Goal: Information Seeking & Learning: Learn about a topic

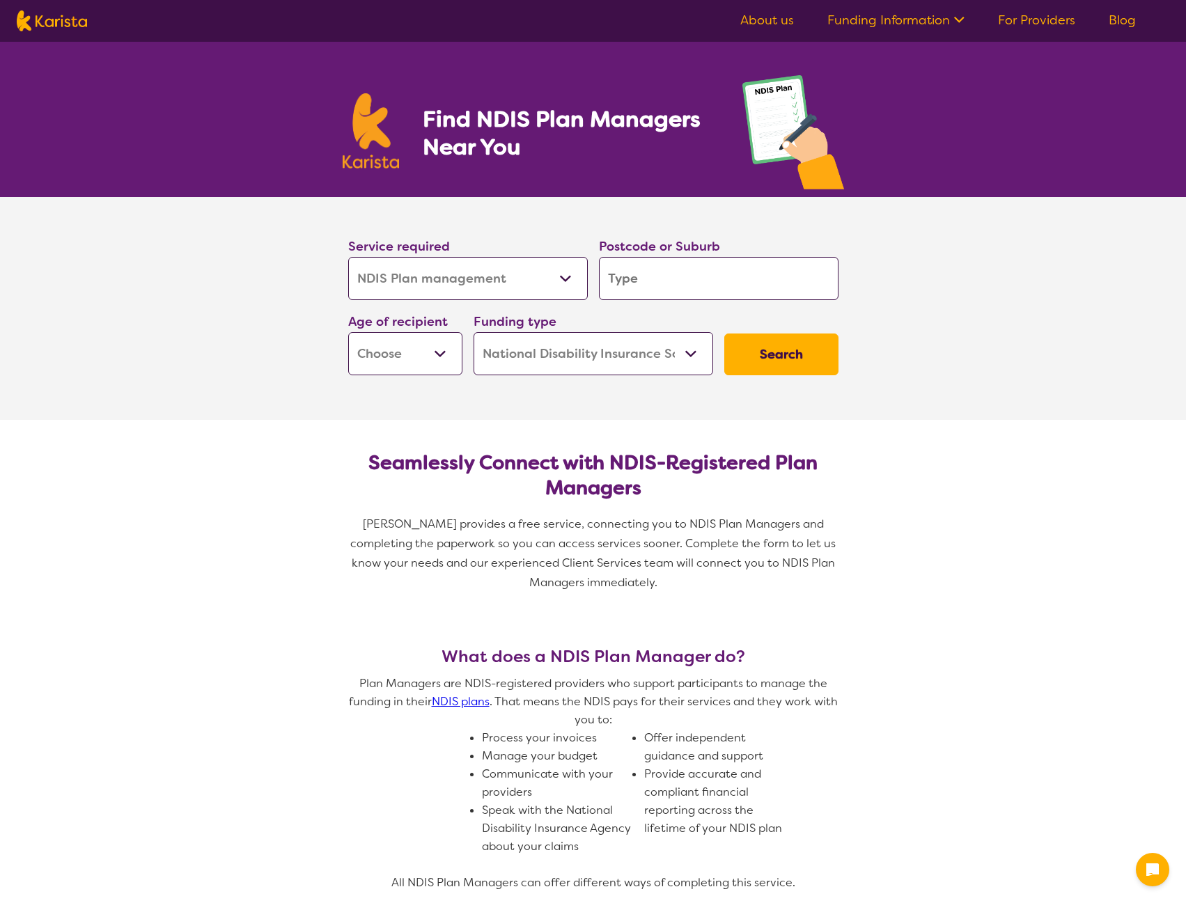
select select "NDIS Plan management"
select select "NDIS"
select select "NDIS Plan management"
select select "NDIS"
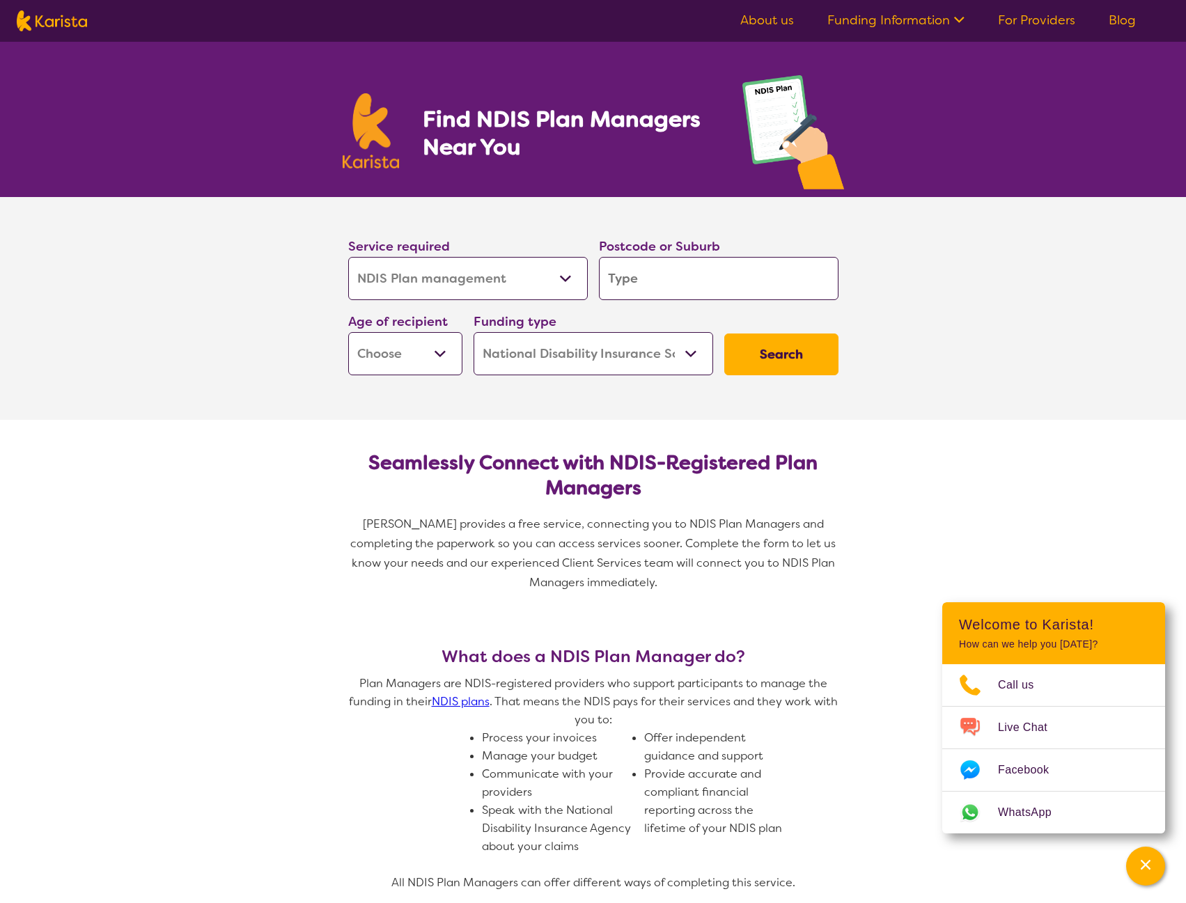
click at [562, 281] on select "Allied Health Assistant Assessment ([MEDICAL_DATA] or [MEDICAL_DATA]) Behaviour…" at bounding box center [468, 278] width 240 height 43
click at [662, 285] on input "search" at bounding box center [719, 278] width 240 height 43
type input "3"
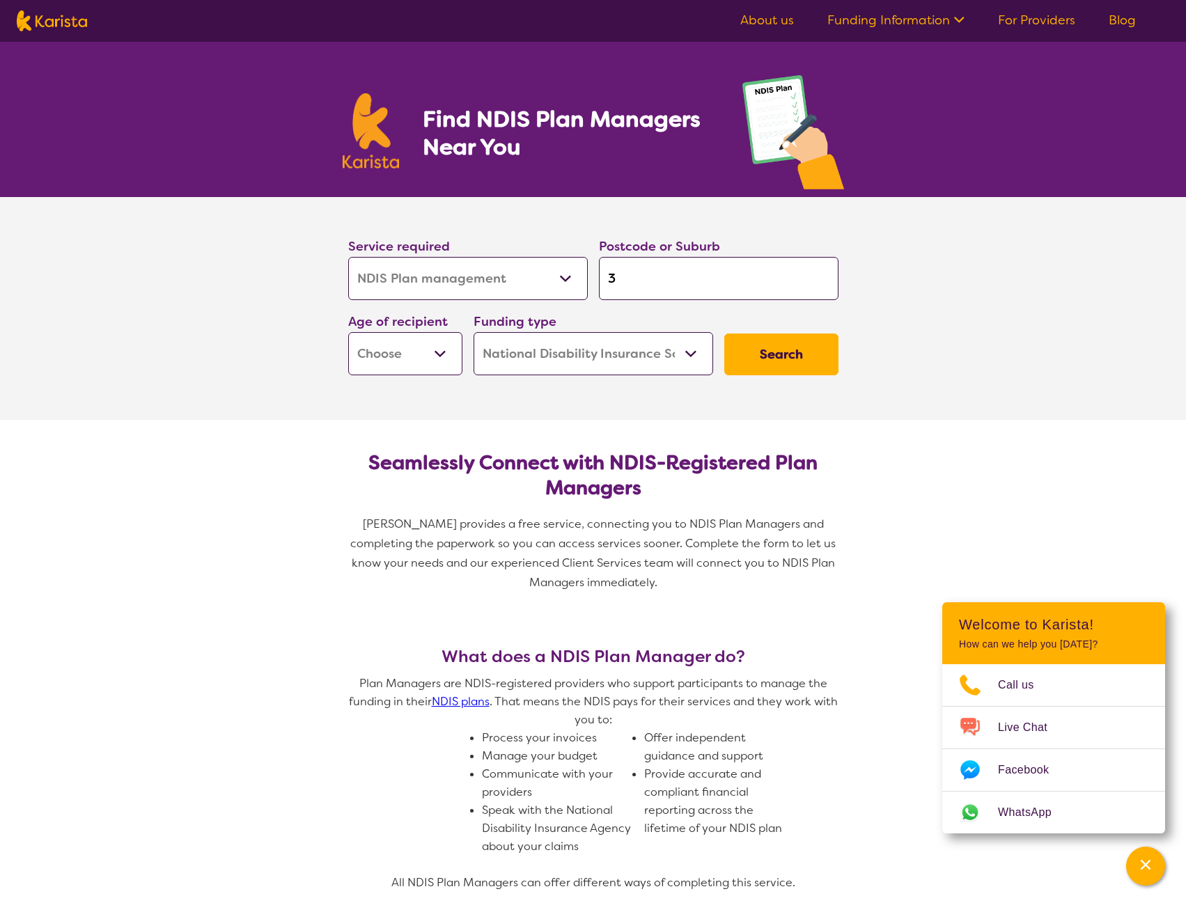
type input "30"
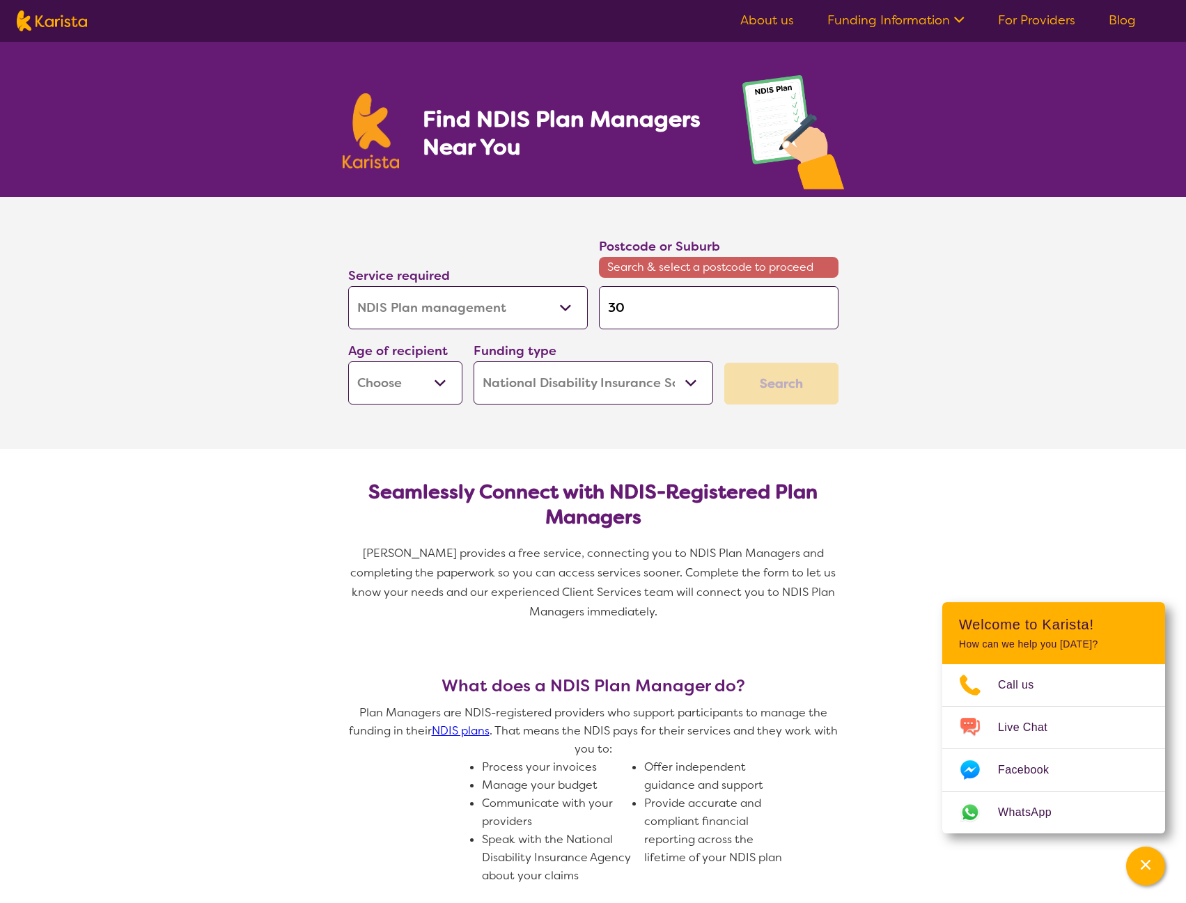
type input "301"
type input "3015"
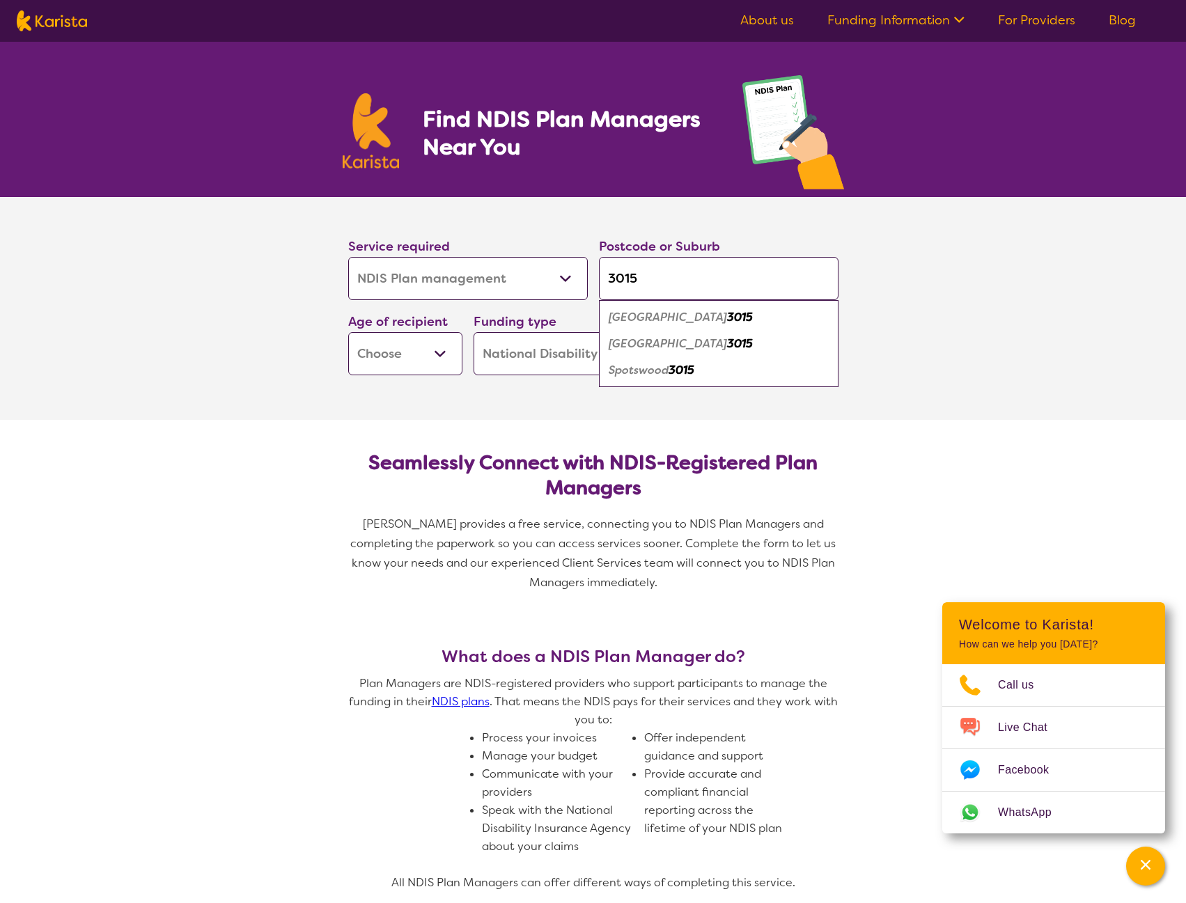
type input "3015"
click at [723, 315] on div "Newport 3015" at bounding box center [719, 317] width 226 height 26
click at [427, 353] on select "Early Childhood - 0 to 9 Child - 10 to 11 Adolescent - 12 to 17 Adult - 18 to 6…" at bounding box center [405, 353] width 114 height 43
select select "EC"
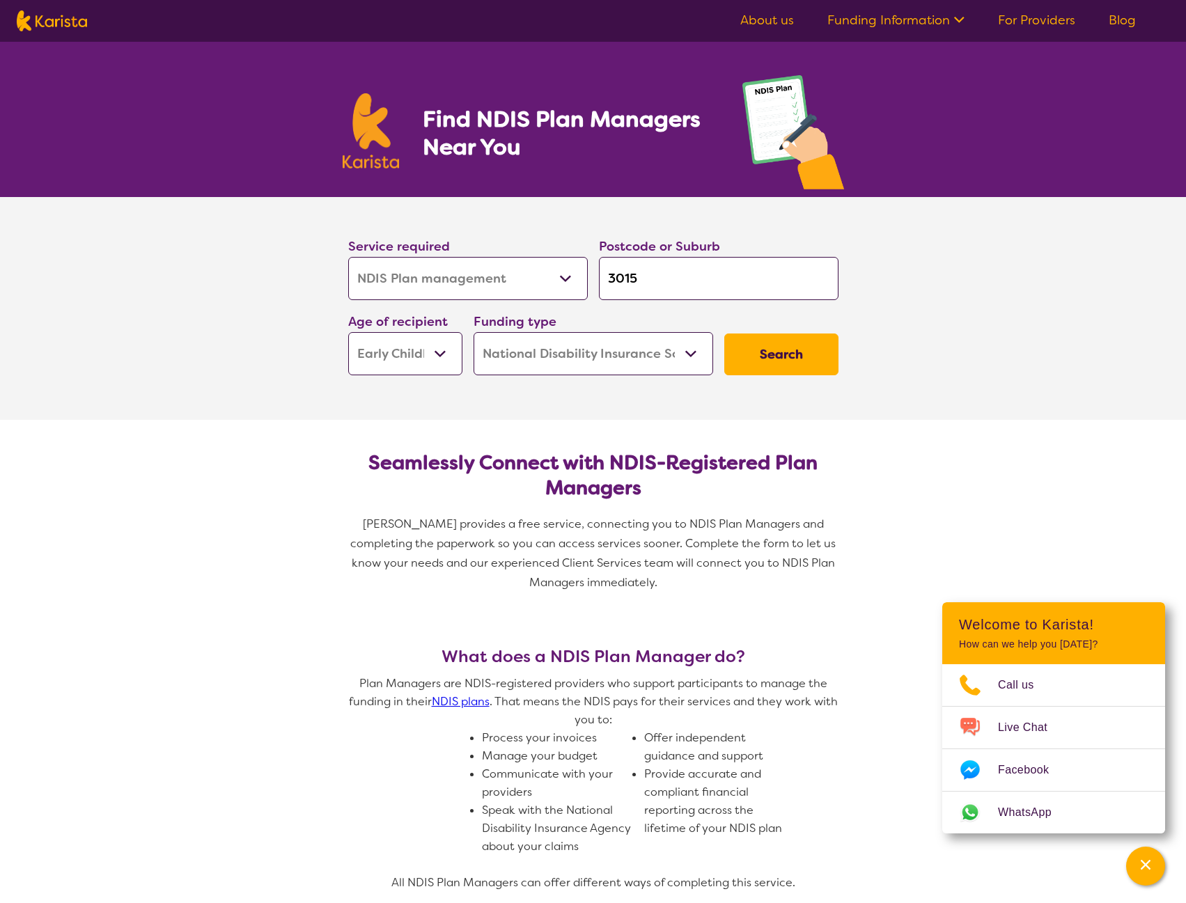
click at [348, 332] on select "Early Childhood - 0 to 9 Child - 10 to 11 Adolescent - 12 to 17 Adult - 18 to 6…" at bounding box center [405, 353] width 114 height 43
select select "EC"
click at [795, 355] on button "Search" at bounding box center [781, 355] width 114 height 42
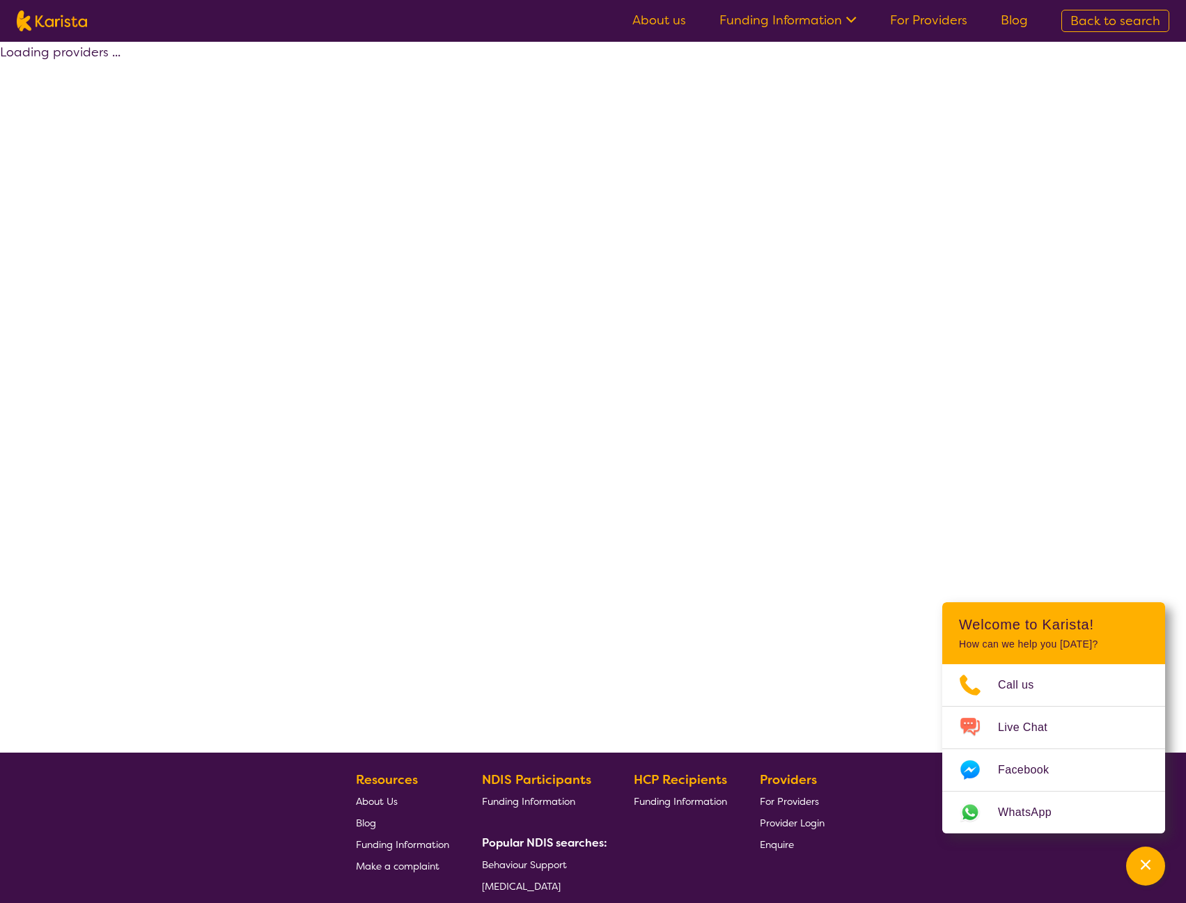
select select "by_score"
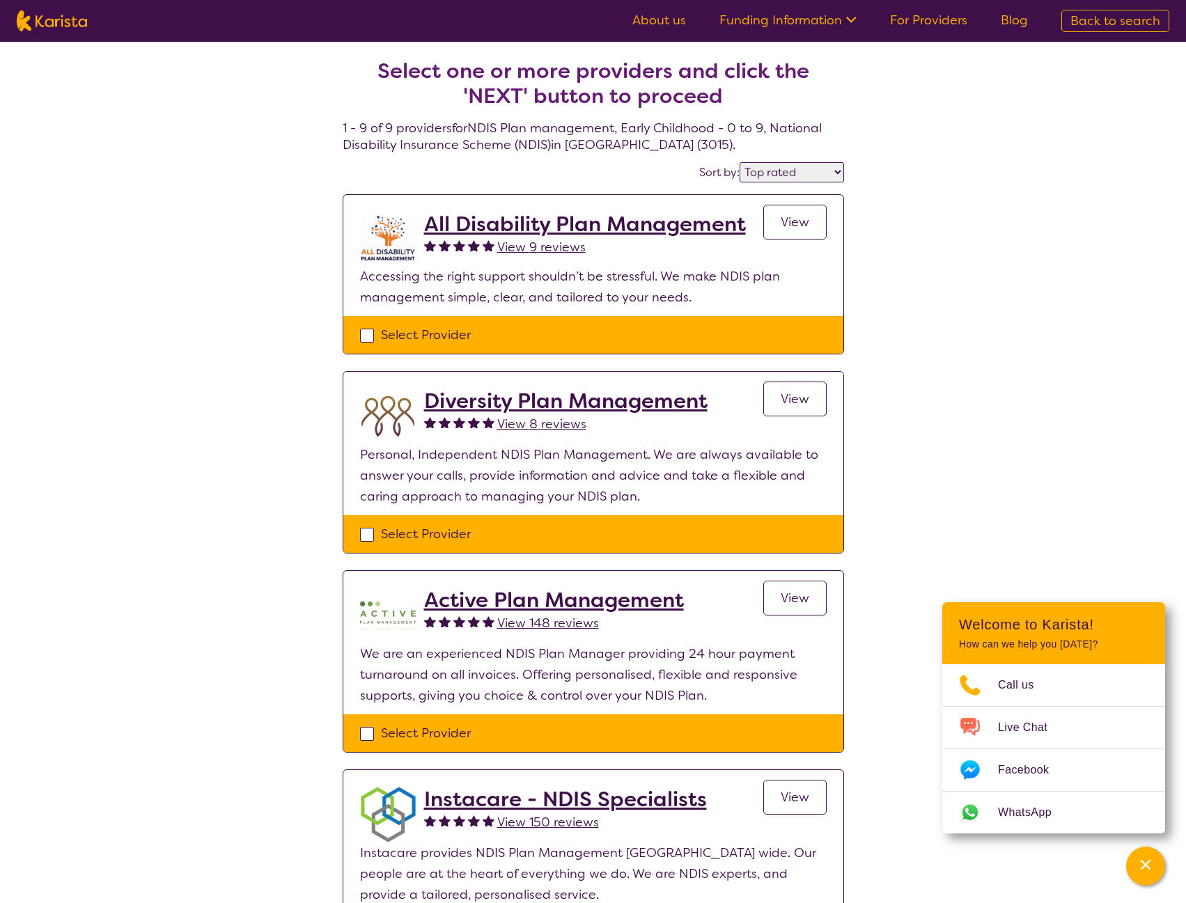
click at [548, 621] on span "View 148 reviews" at bounding box center [548, 623] width 102 height 17
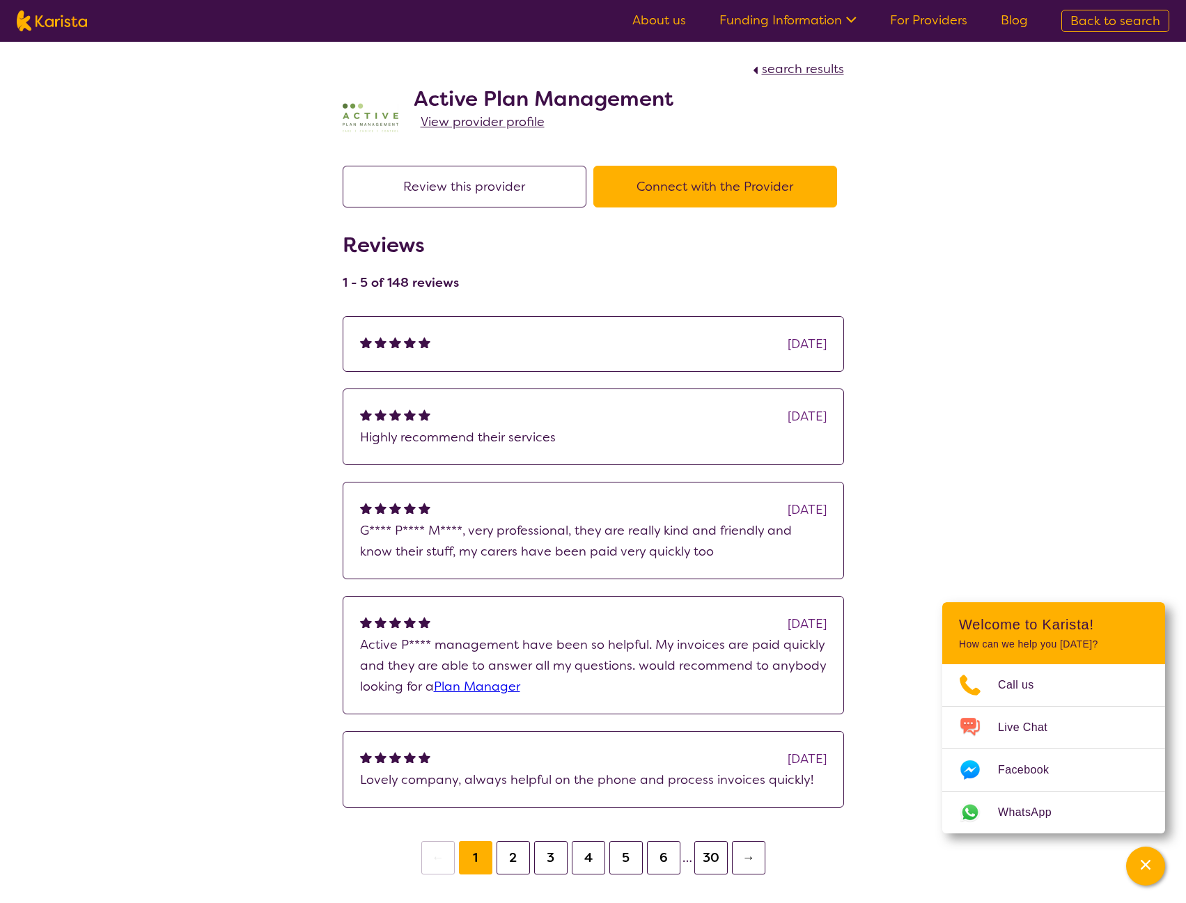
select select "by_score"
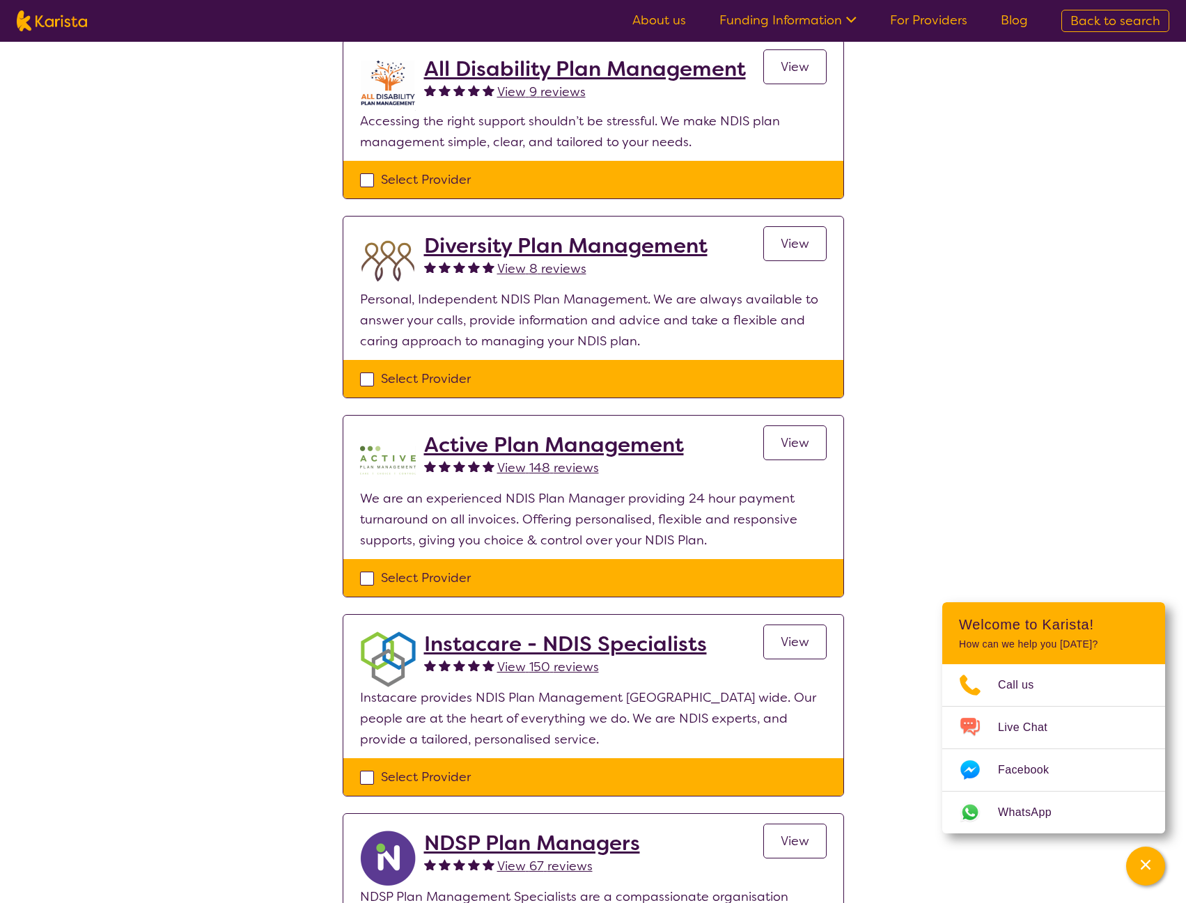
scroll to position [139, 0]
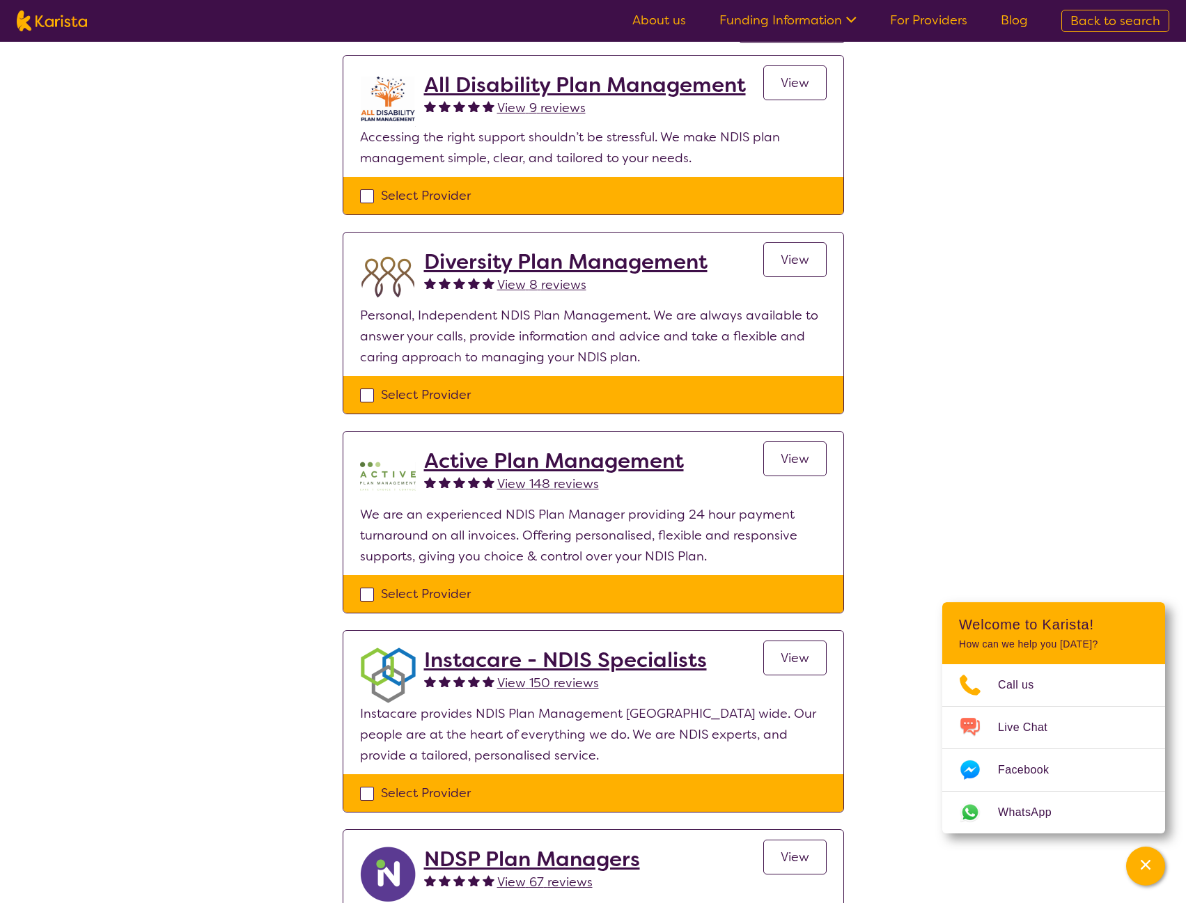
click at [796, 463] on span "View" at bounding box center [795, 459] width 29 height 17
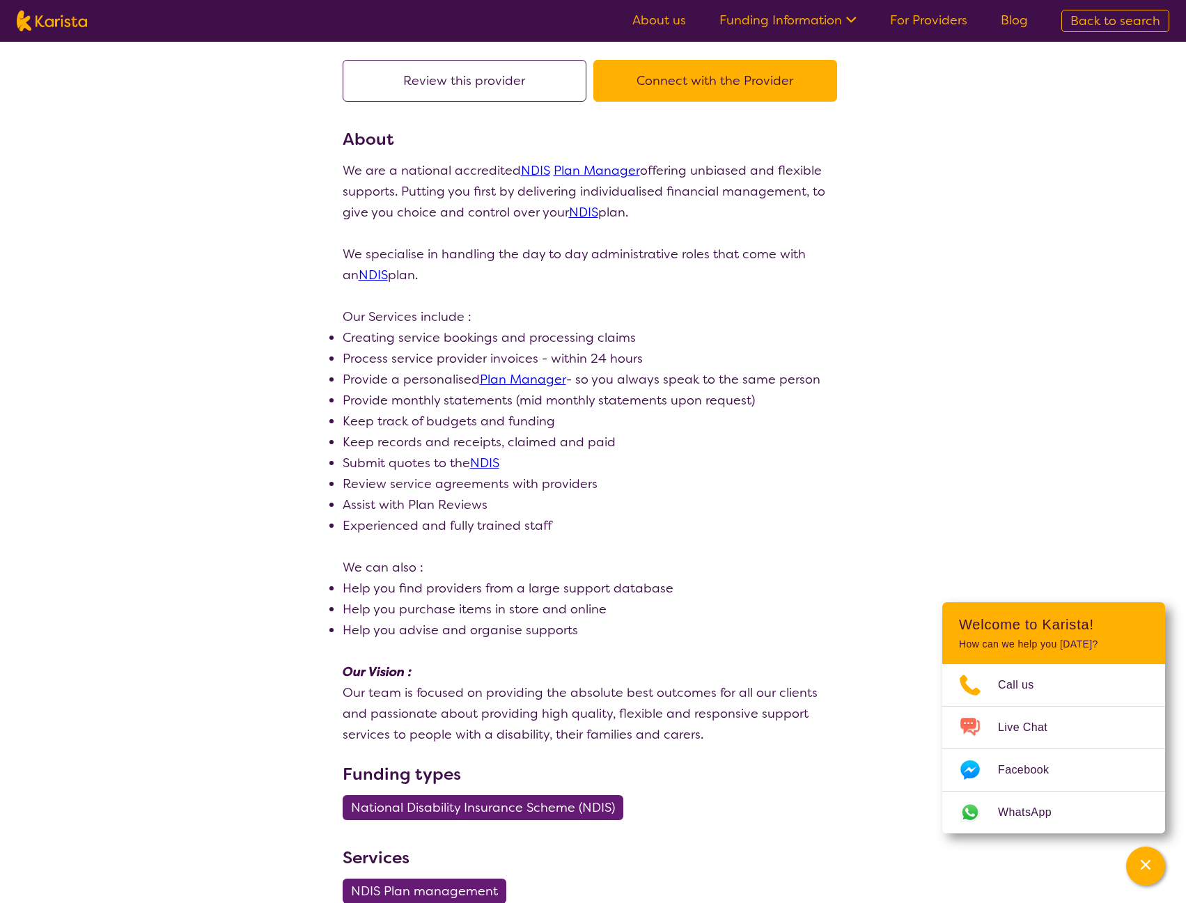
scroll to position [279, 0]
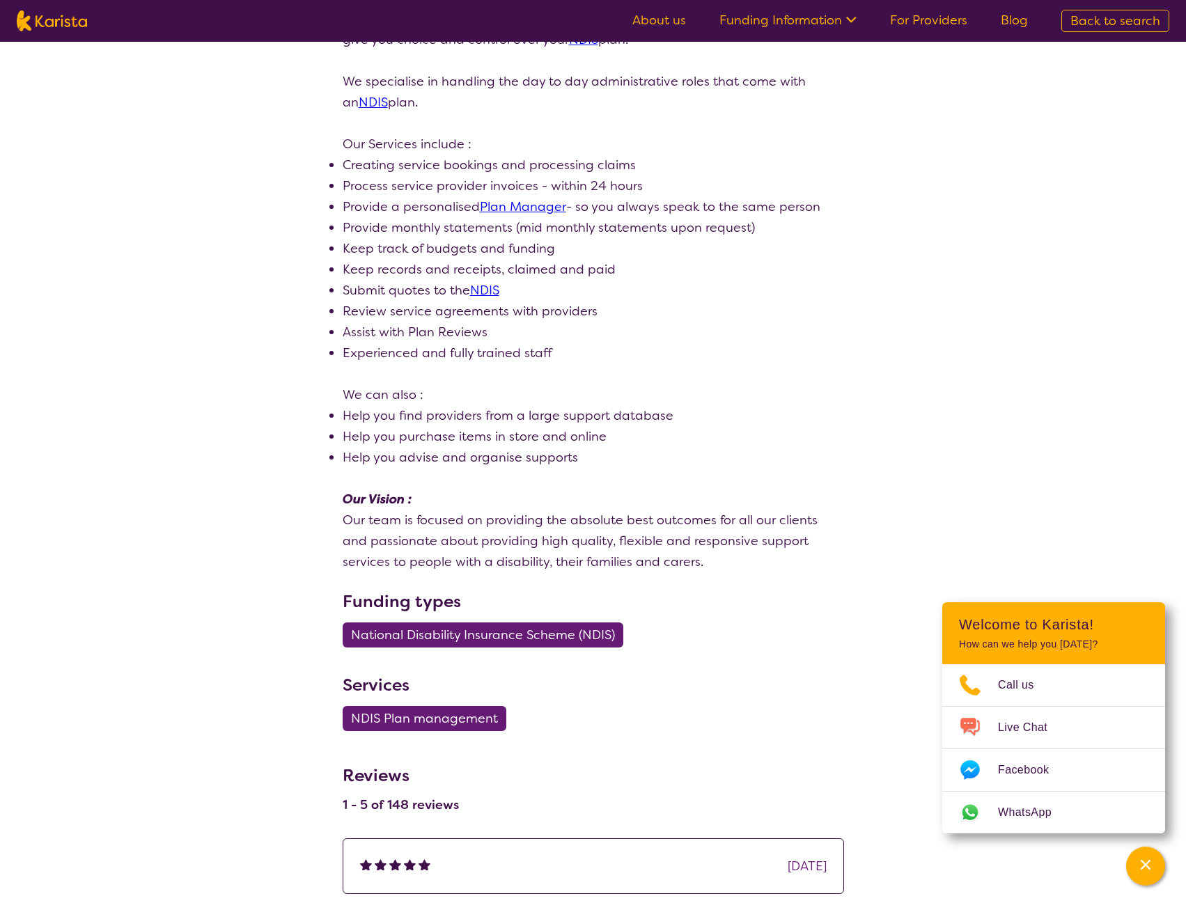
click at [536, 634] on span "National Disability Insurance Scheme (NDIS)" at bounding box center [483, 635] width 264 height 25
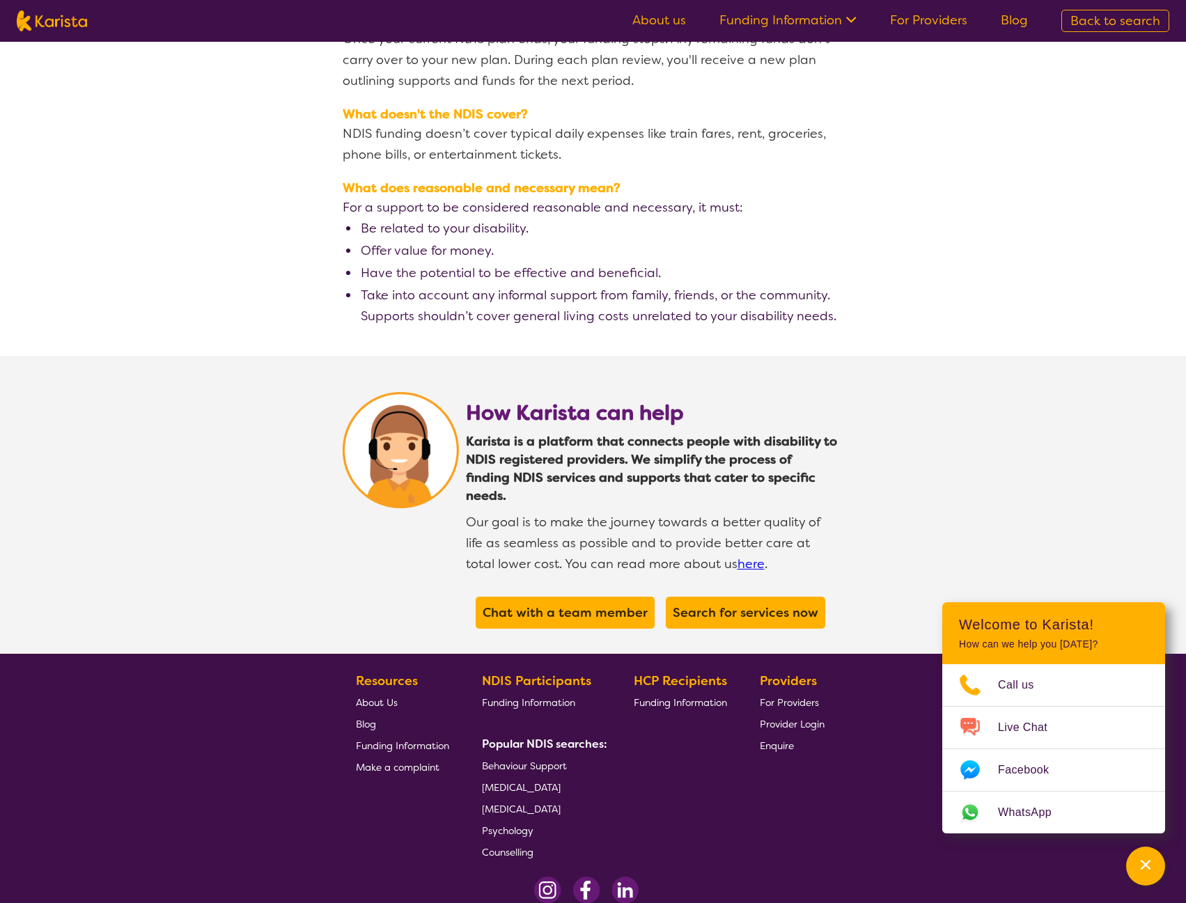
scroll to position [2298, 0]
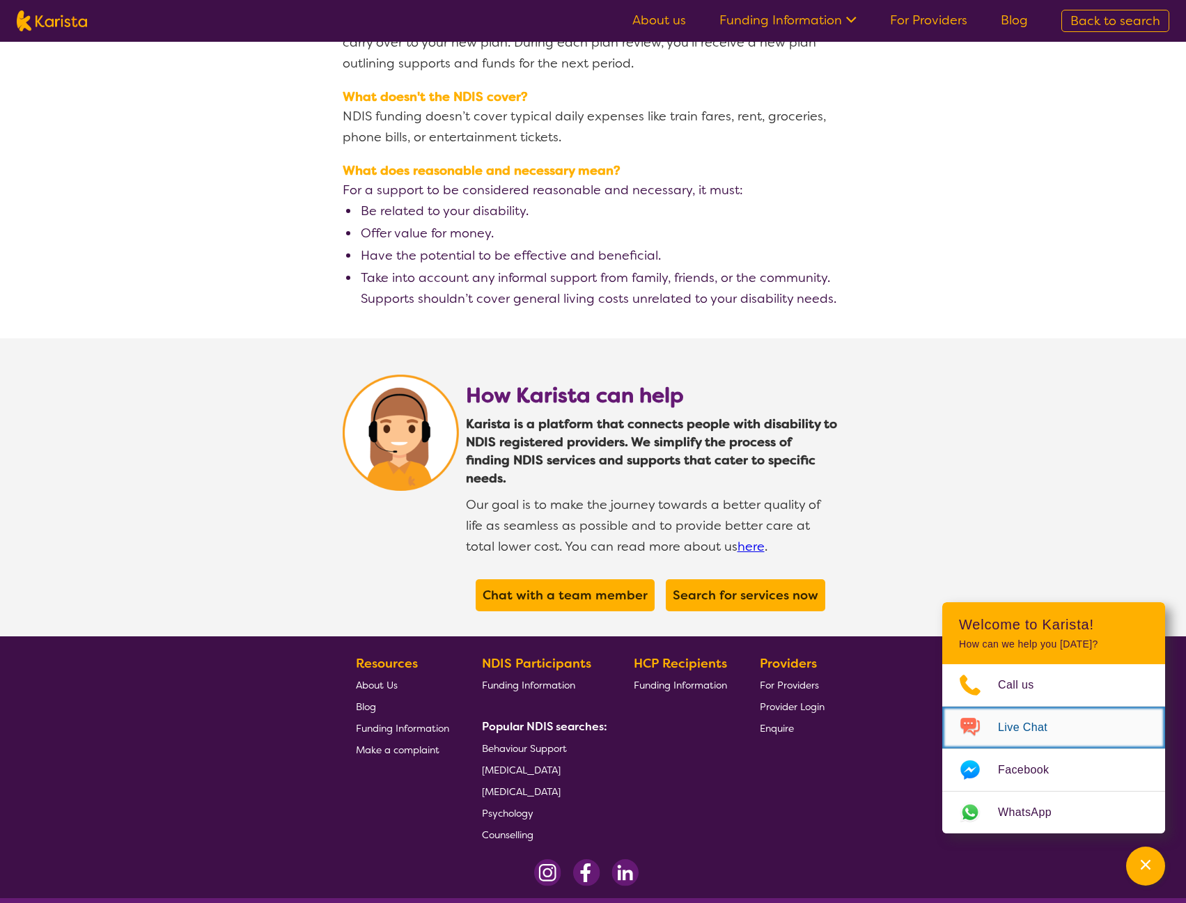
click at [1026, 725] on span "Live Chat" at bounding box center [1031, 727] width 66 height 21
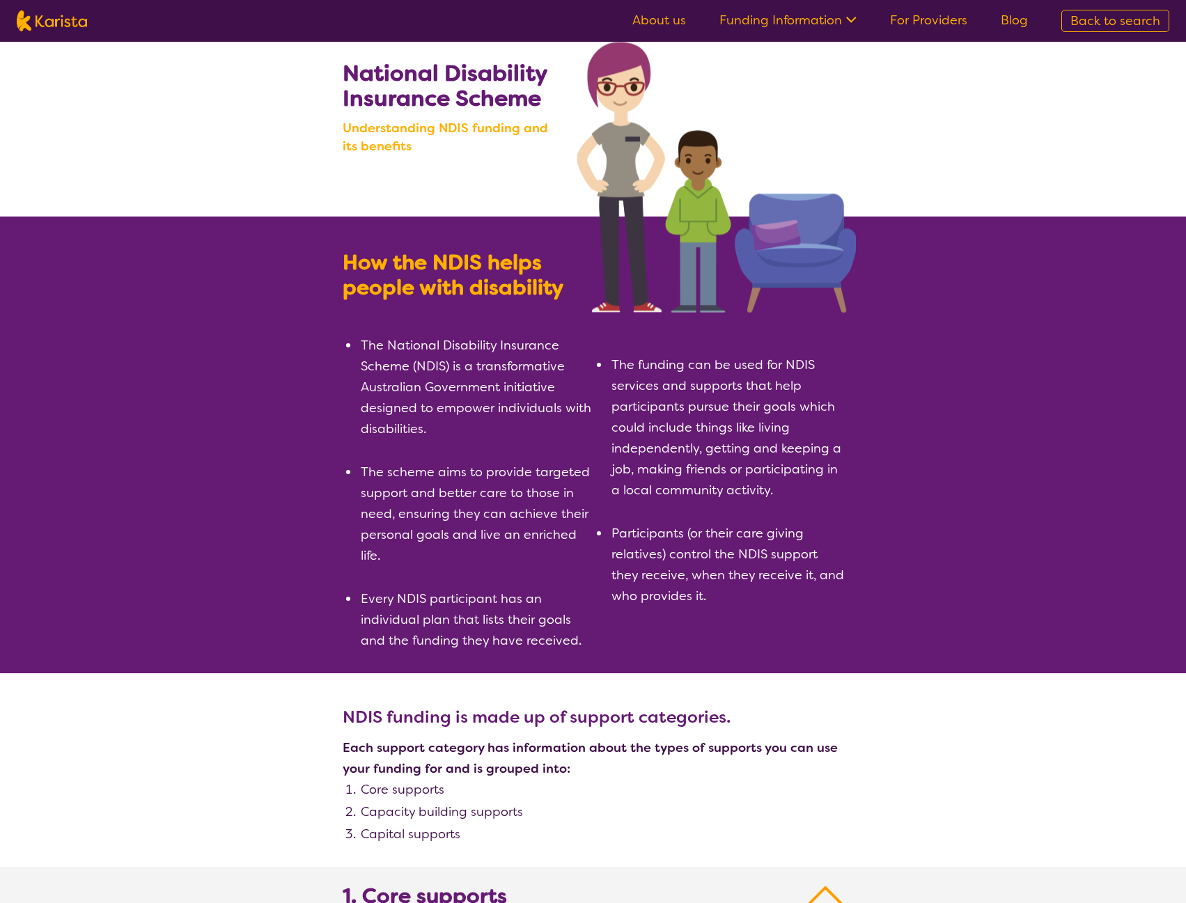
scroll to position [0, 0]
